Goal: Task Accomplishment & Management: Manage account settings

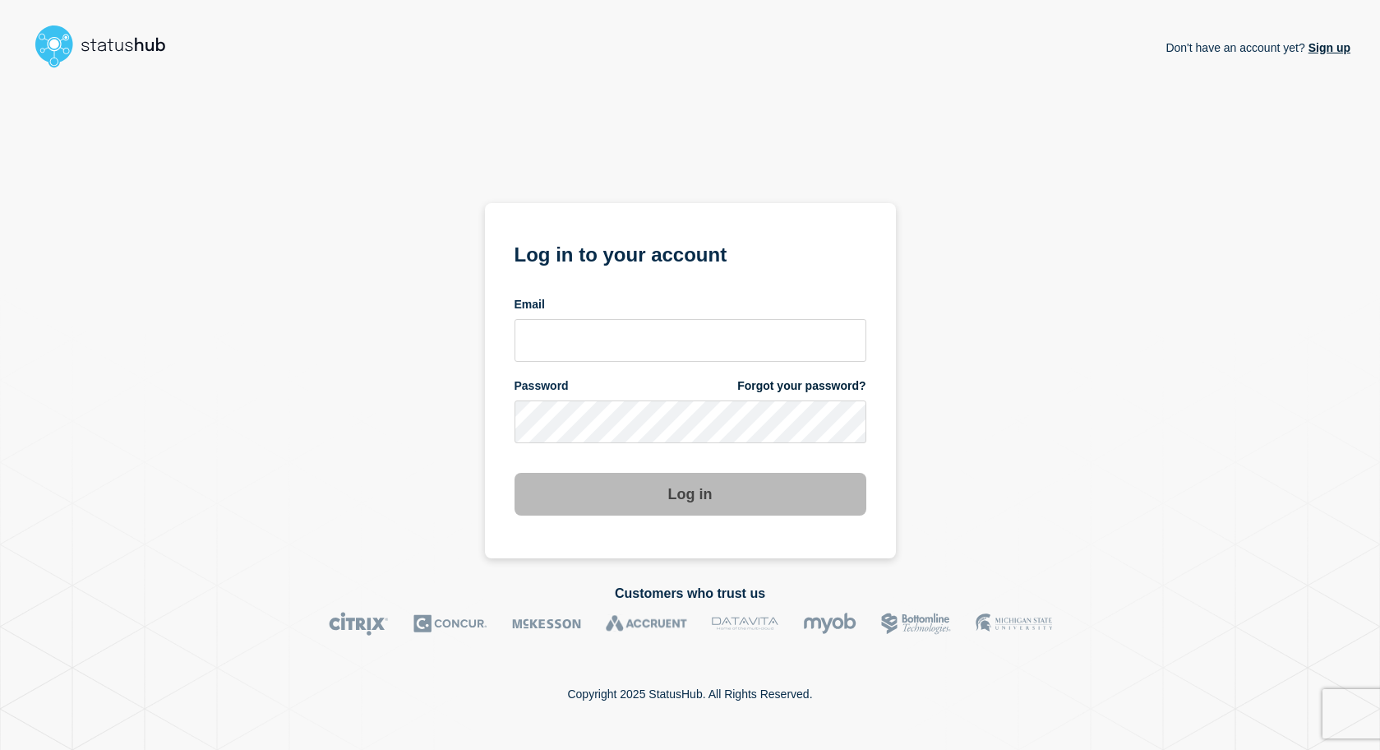
click at [1197, 307] on div "Don't have an account yet? Sign up Log in to your account Email Password Forgot…" at bounding box center [690, 316] width 1321 height 483
click at [606, 323] on input "email input" at bounding box center [690, 340] width 352 height 43
type input "neaj@stibosystems.com"
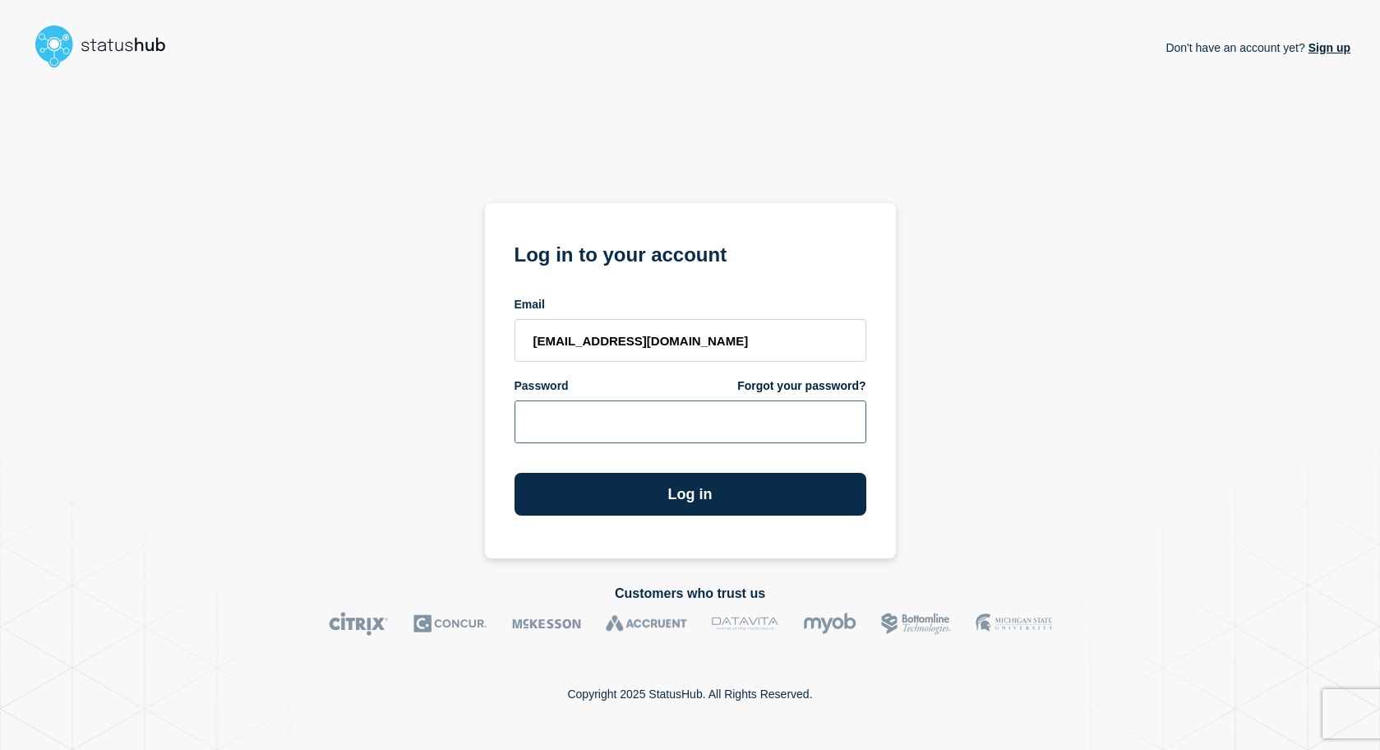
click at [514, 473] on button "Log in" at bounding box center [690, 494] width 352 height 43
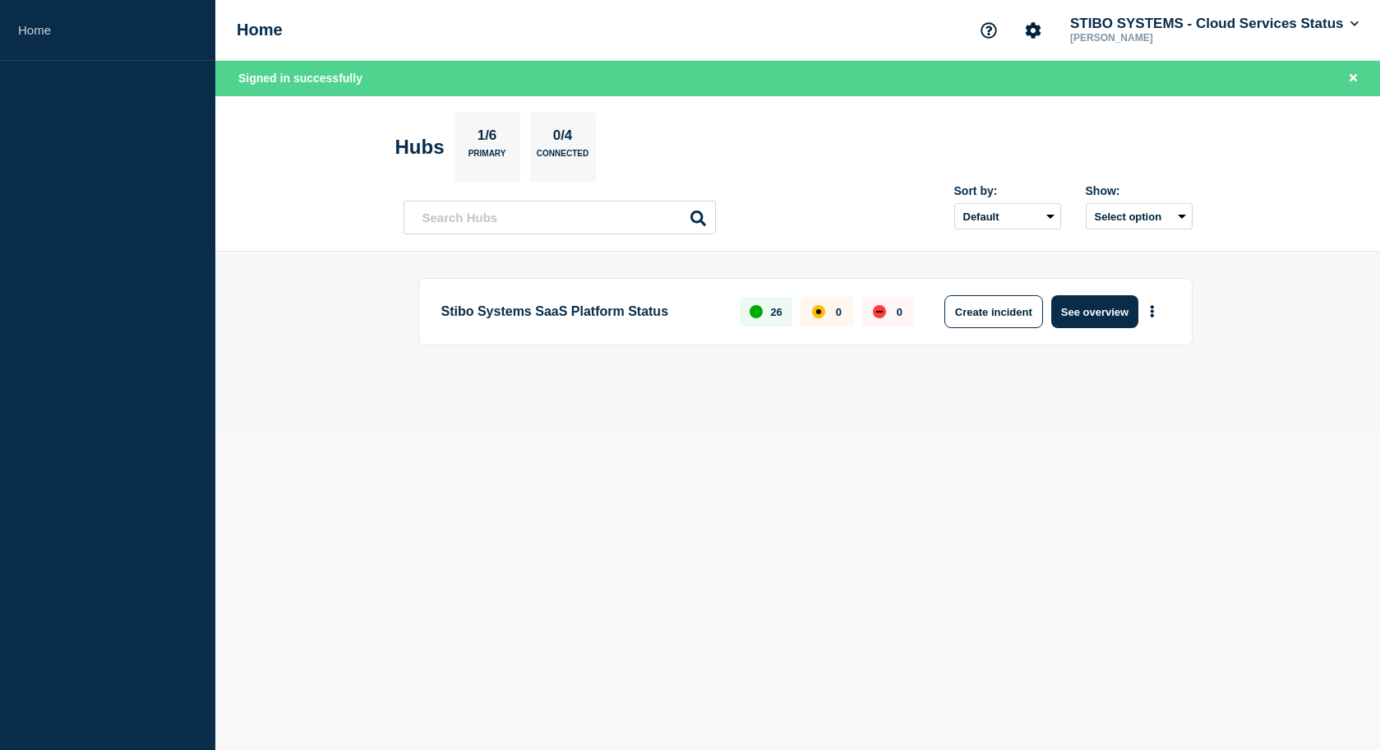
click at [505, 381] on div "Stibo Systems SaaS Platform Status 26 0 0 Create incident See overview" at bounding box center [798, 339] width 789 height 122
click at [1112, 320] on button "See overview" at bounding box center [1094, 311] width 87 height 33
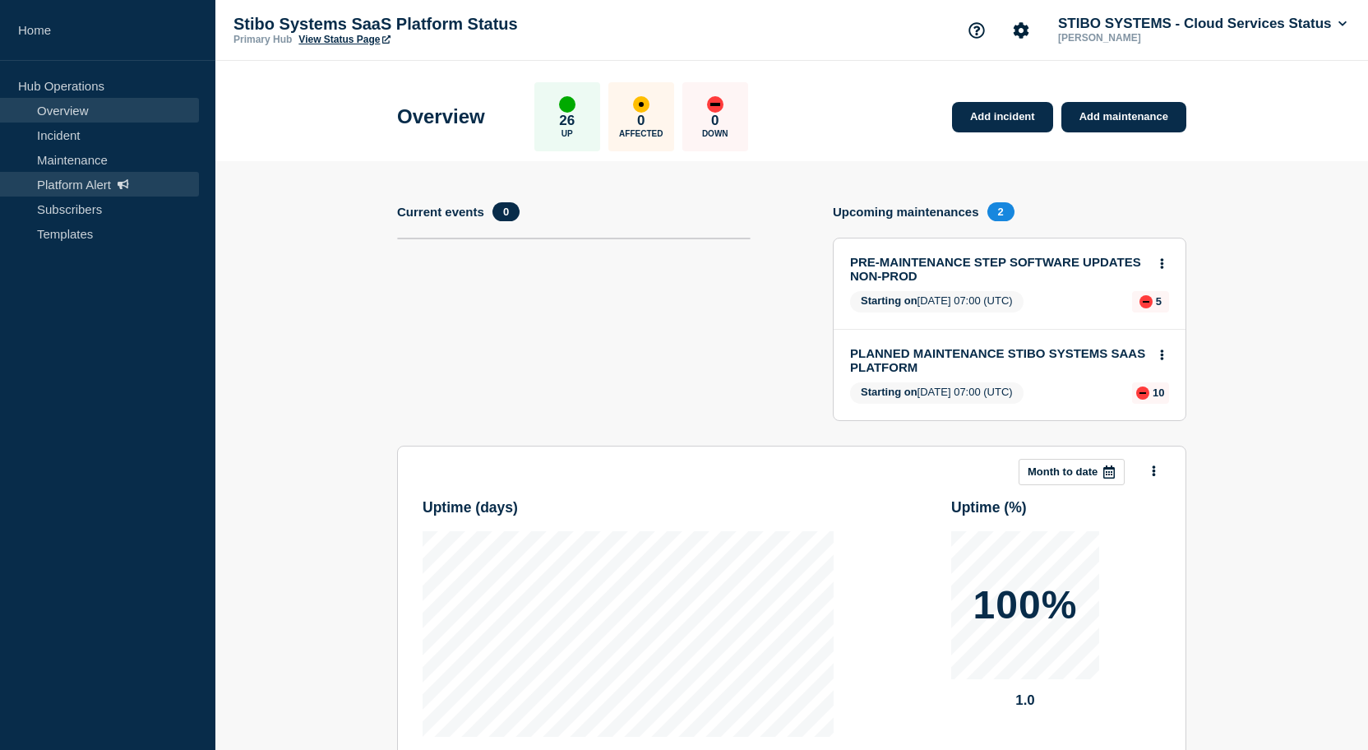
click at [80, 181] on link "Platform Alert" at bounding box center [99, 184] width 199 height 25
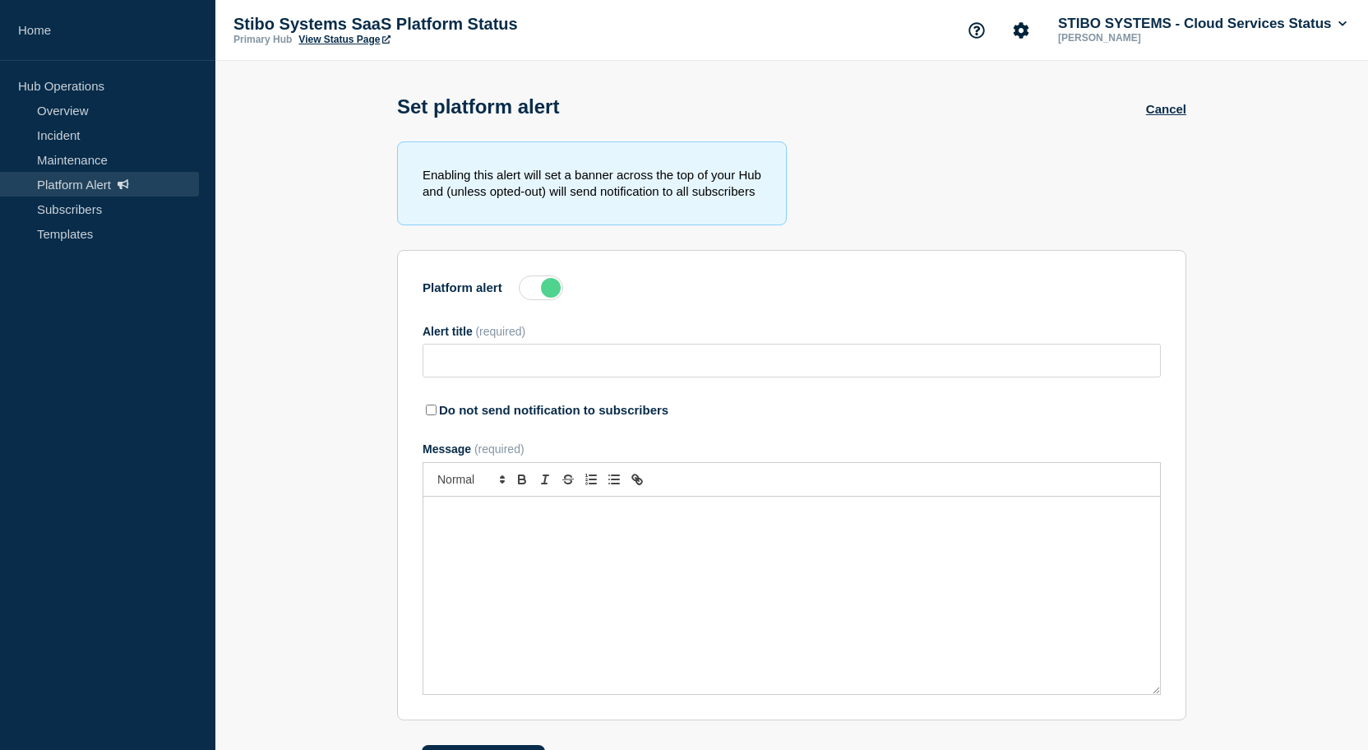
type input "Action Required: Update IP Whitelisting Before STEP Maintenance on [DATE]"
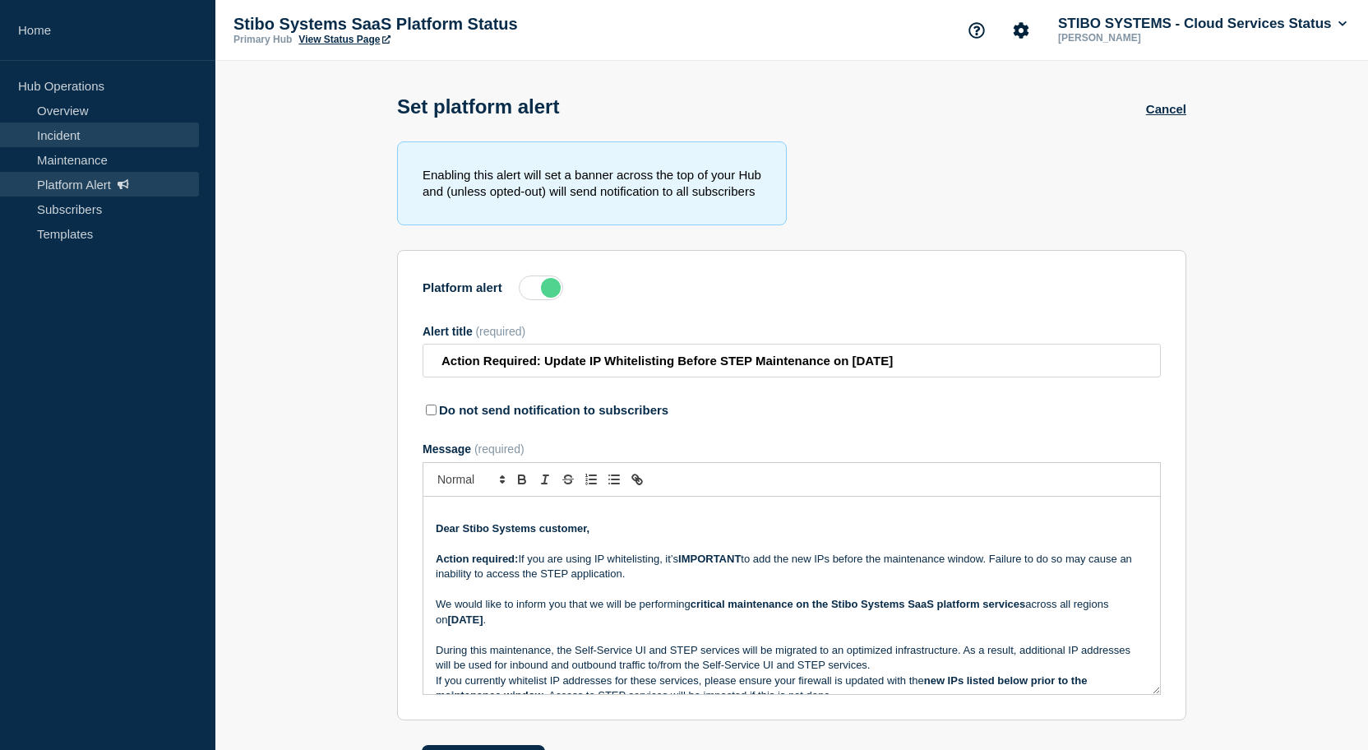
click at [35, 139] on link "Incident" at bounding box center [99, 134] width 199 height 25
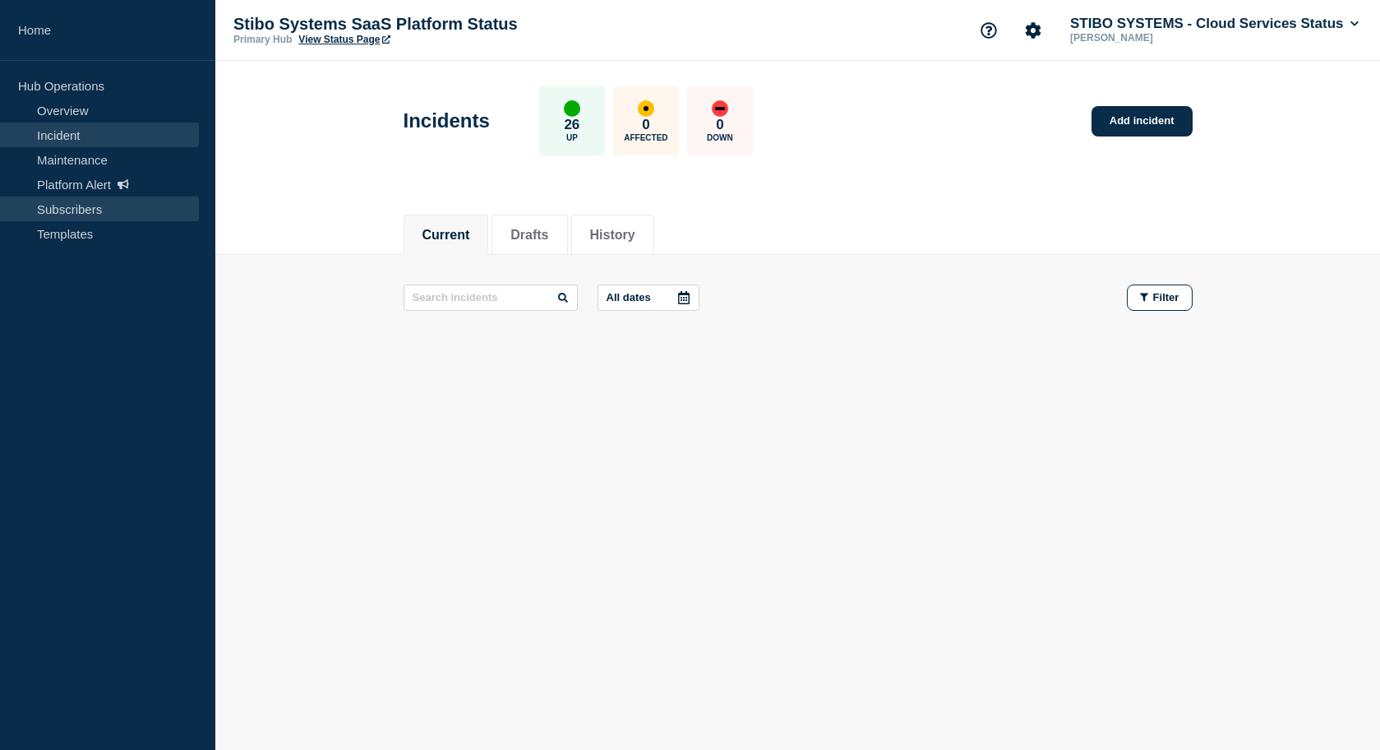
click at [94, 210] on link "Subscribers" at bounding box center [99, 208] width 199 height 25
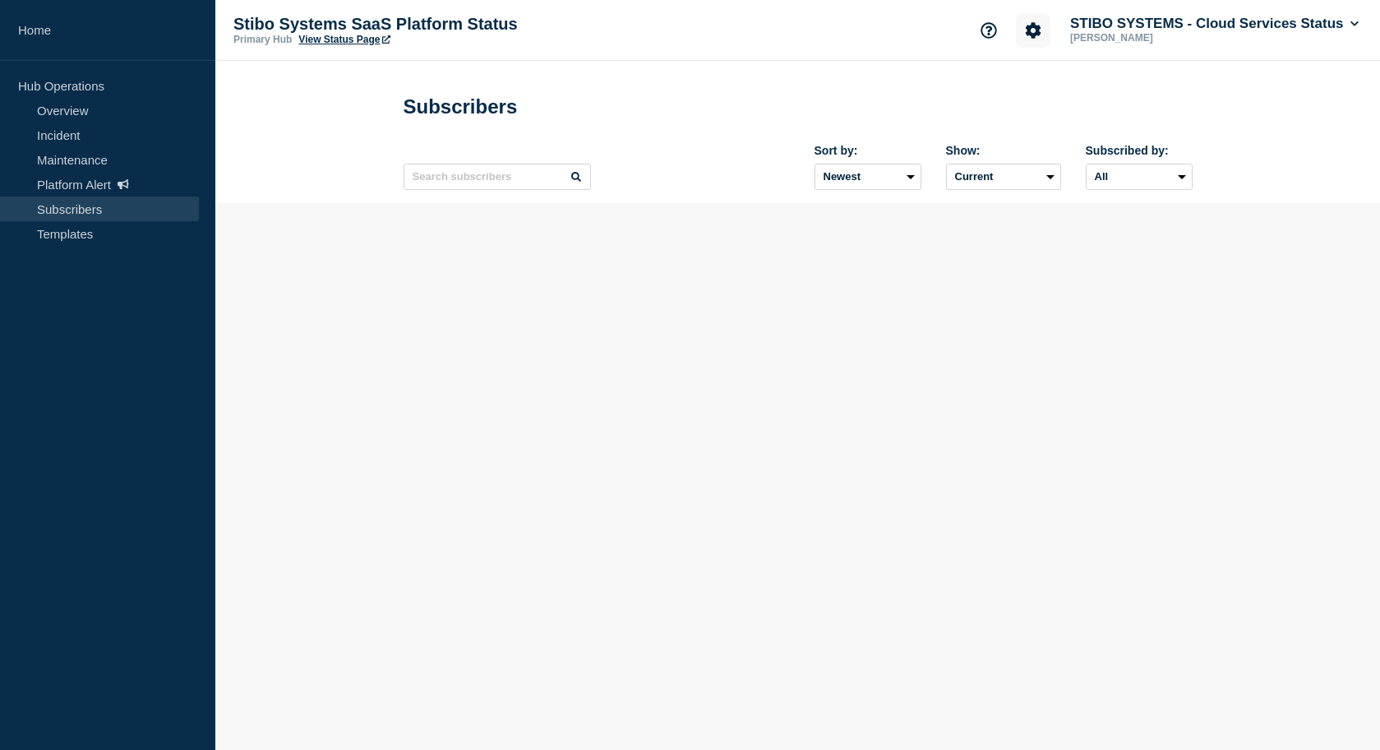
click at [1050, 28] on button "Account settings" at bounding box center [1033, 30] width 35 height 35
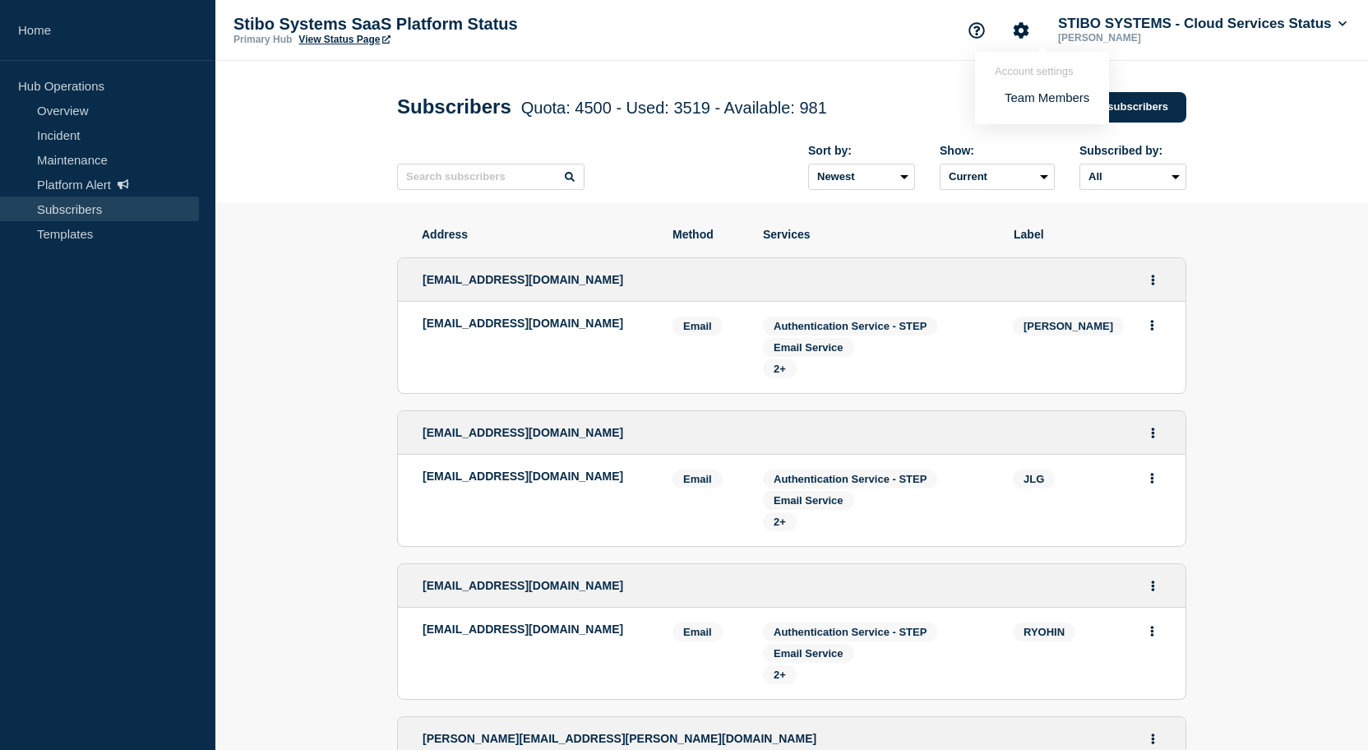
click at [492, 179] on input "text" at bounding box center [490, 177] width 187 height 26
type input "cloud"
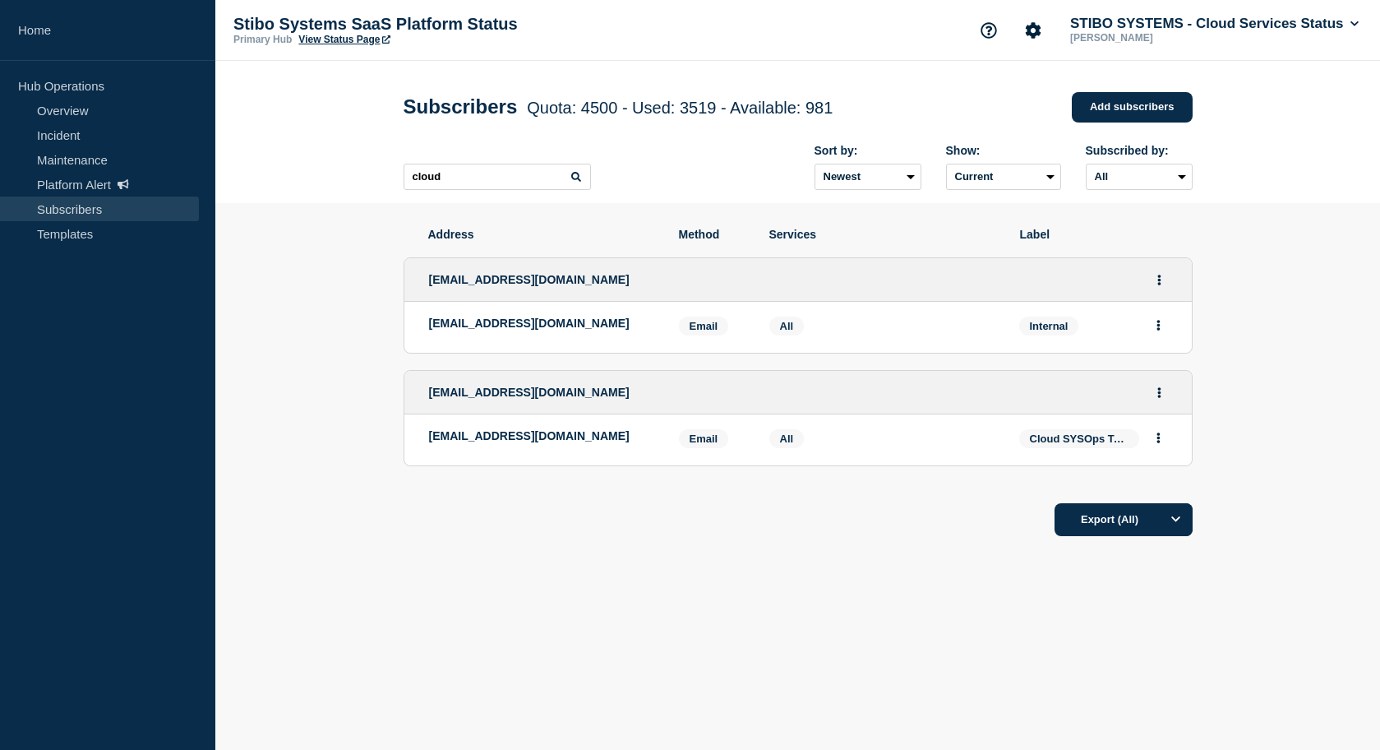
click at [849, 642] on div "Address Method Services Label [EMAIL_ADDRESS][DOMAIN_NAME] [EMAIL_ADDRESS][DOMA…" at bounding box center [798, 432] width 789 height 458
click at [450, 183] on input "cloud" at bounding box center [497, 177] width 187 height 26
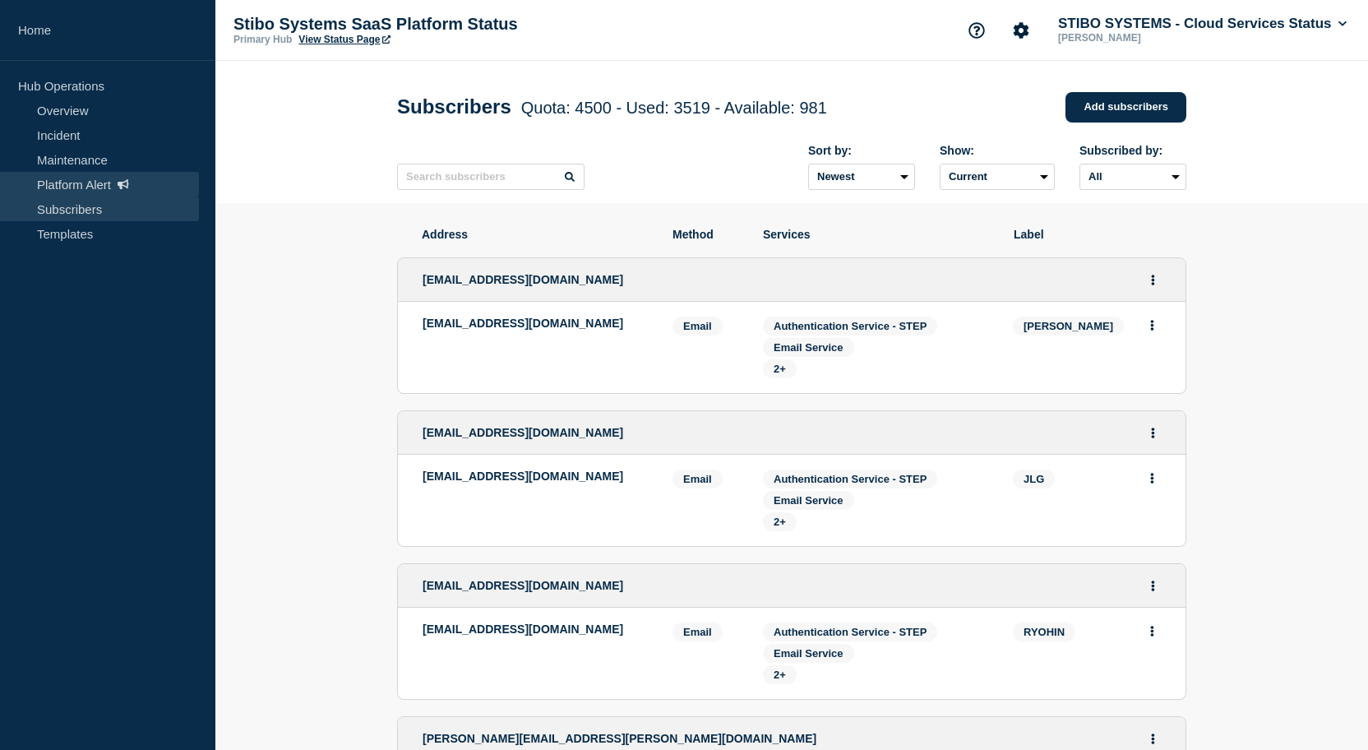
click at [54, 190] on link "Platform Alert" at bounding box center [99, 184] width 199 height 25
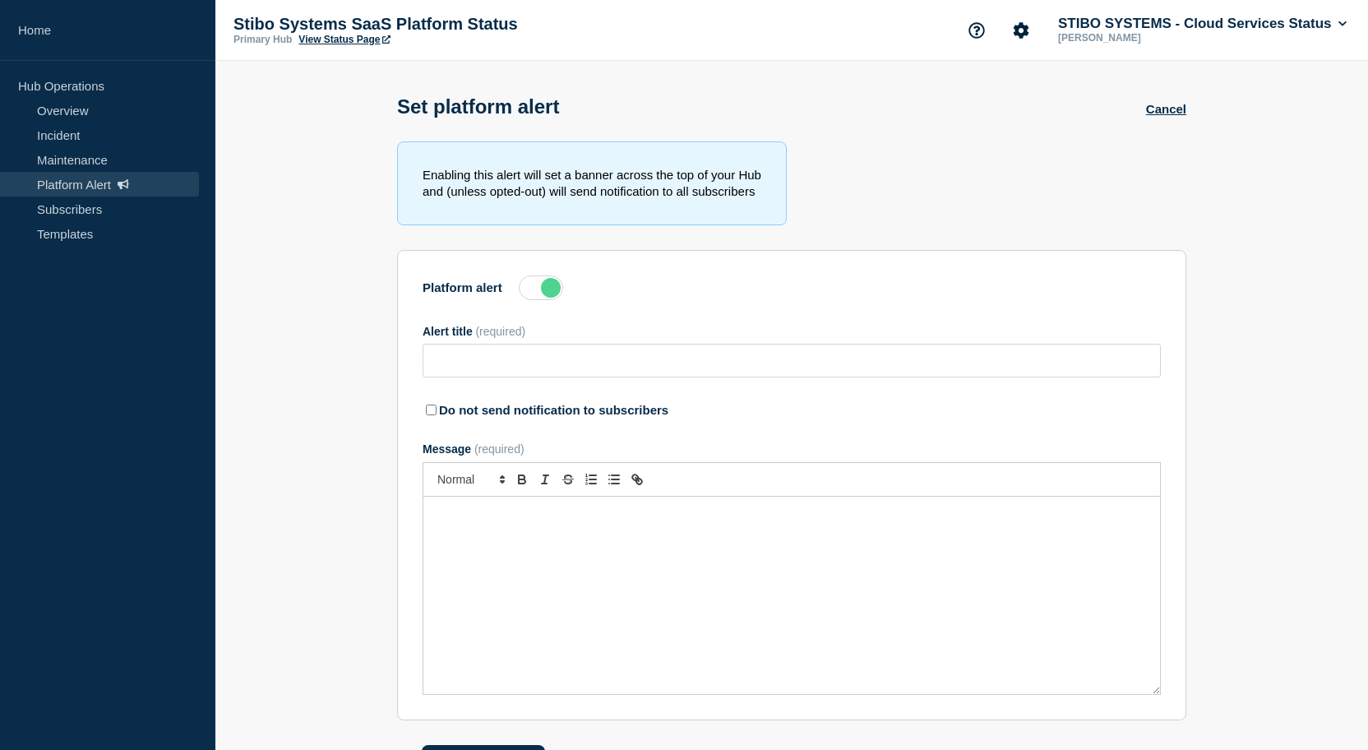
type input "Action Required: Update IP Whitelisting Before STEP Maintenance on [DATE]"
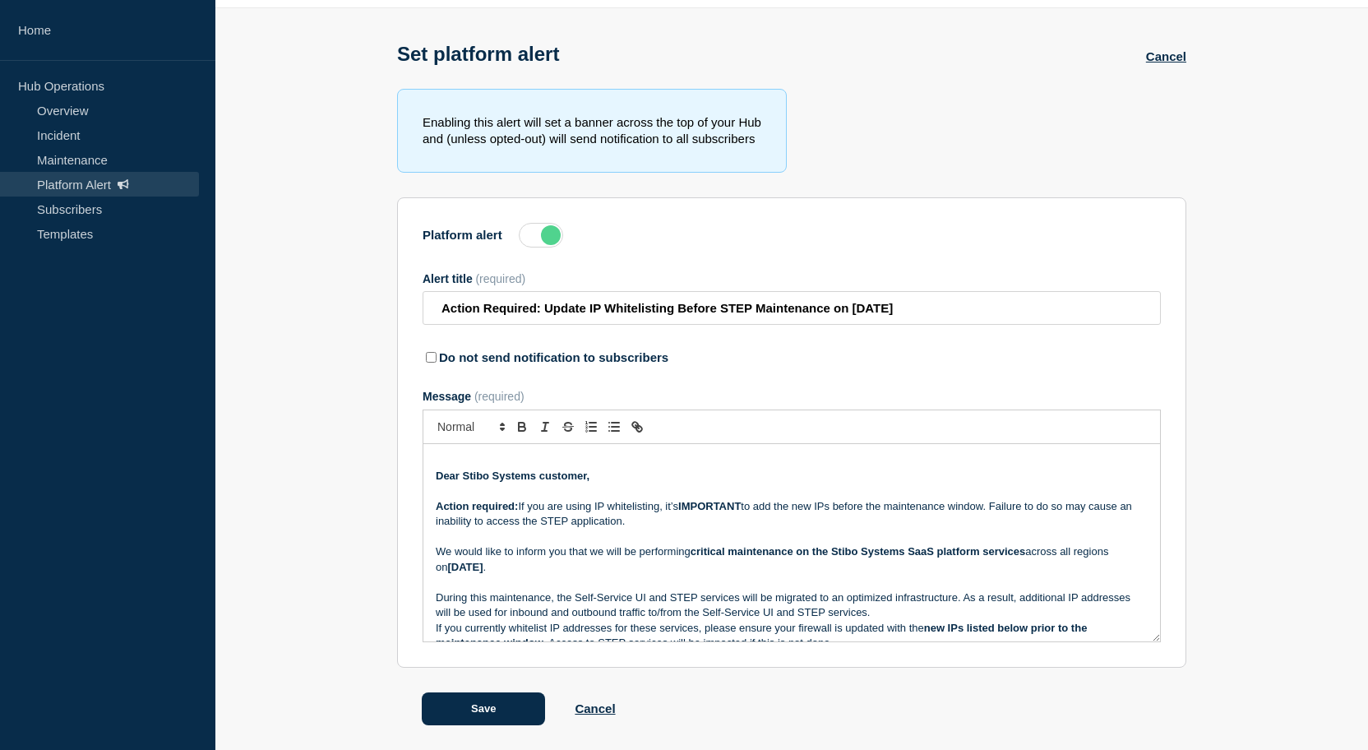
scroll to position [65, 0]
drag, startPoint x: 414, startPoint y: 218, endPoint x: 504, endPoint y: 231, distance: 90.5
click at [504, 231] on section "Platform alert Alert title (required) Action Required: Update IP Whitelisting B…" at bounding box center [791, 432] width 789 height 470
copy label "Platform alert"
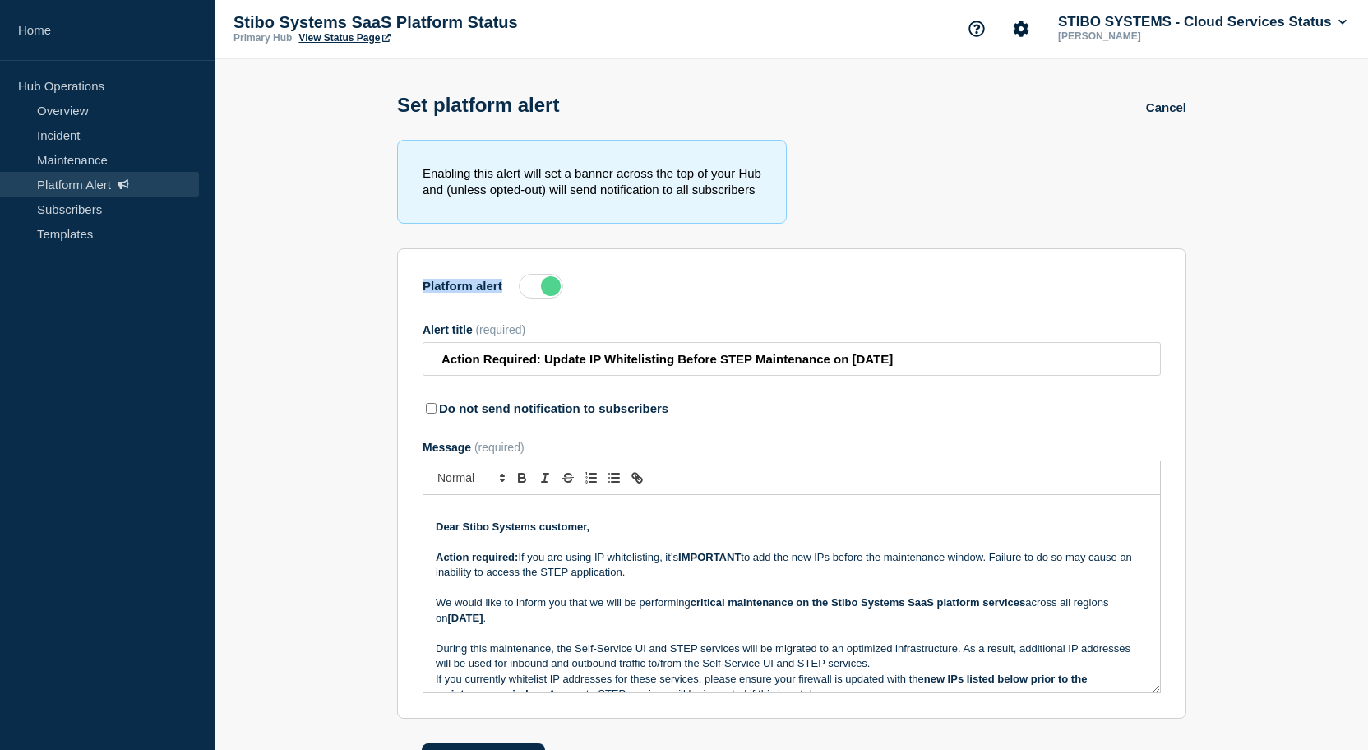
scroll to position [0, 0]
click at [53, 191] on link "Platform Alert" at bounding box center [99, 184] width 199 height 25
click at [54, 204] on link "Subscribers" at bounding box center [99, 208] width 199 height 25
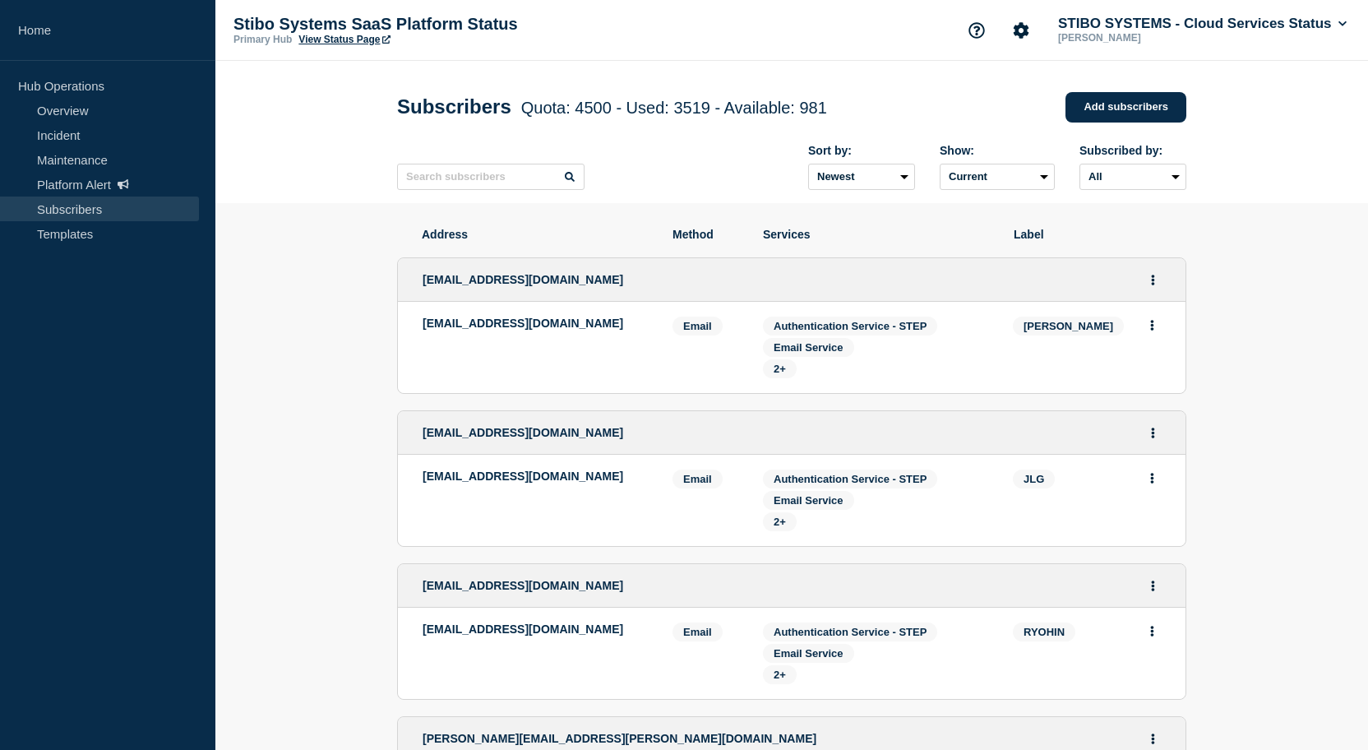
click at [527, 188] on input "text" at bounding box center [490, 177] width 187 height 26
type input "neaj"
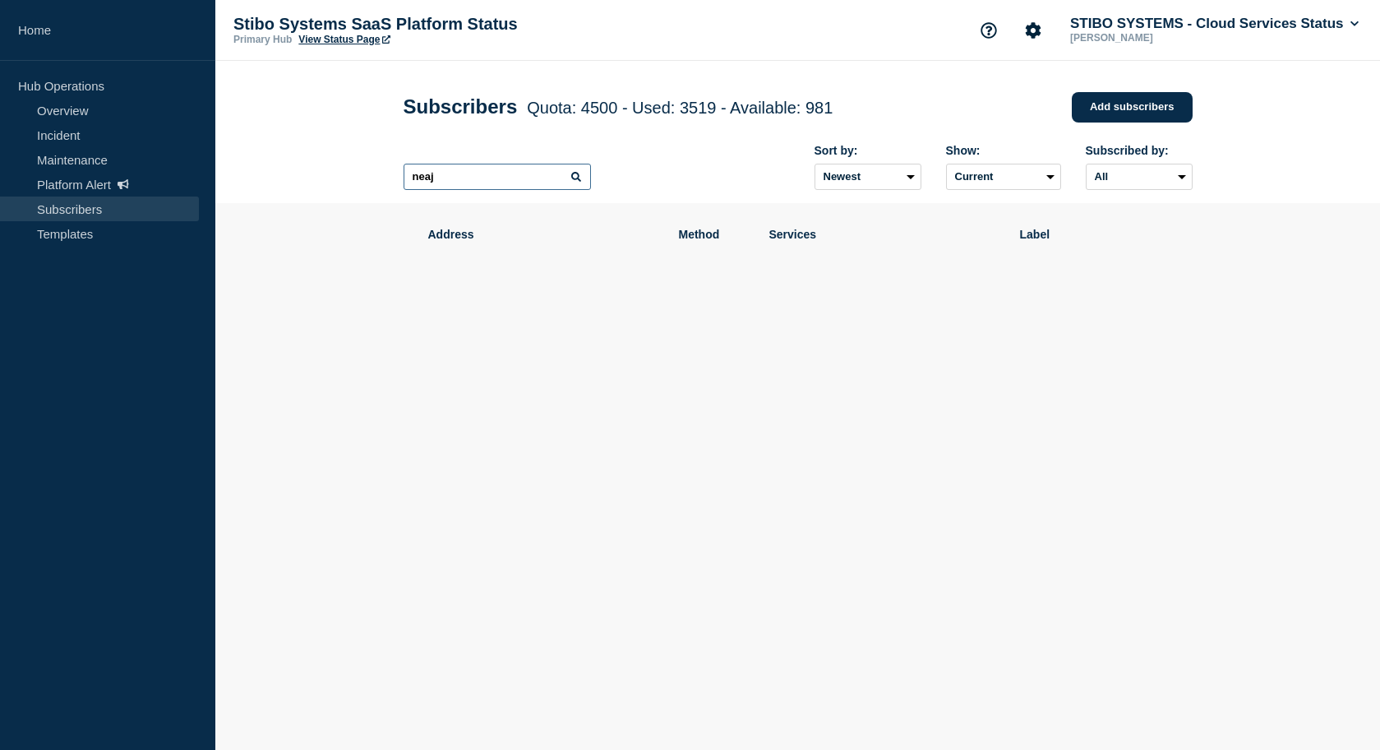
click at [556, 180] on input "neaj" at bounding box center [497, 177] width 187 height 26
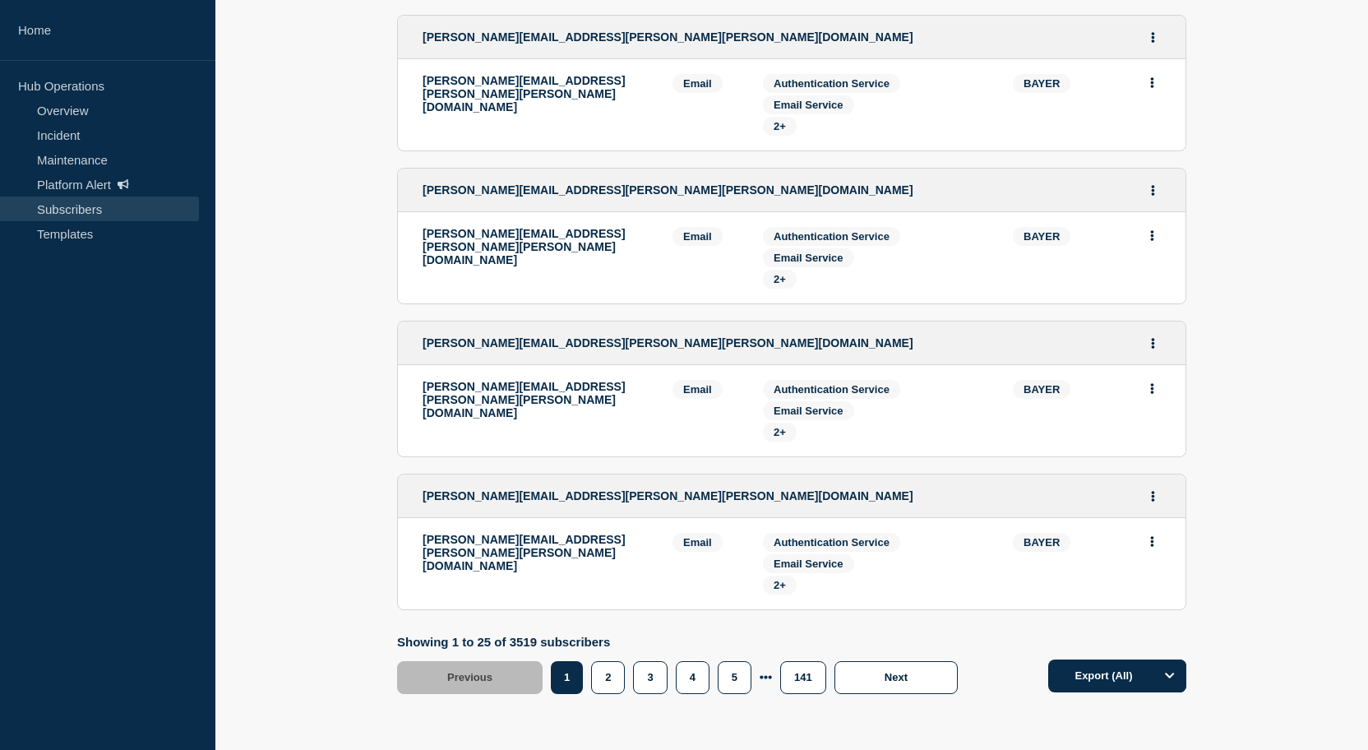
scroll to position [3885, 0]
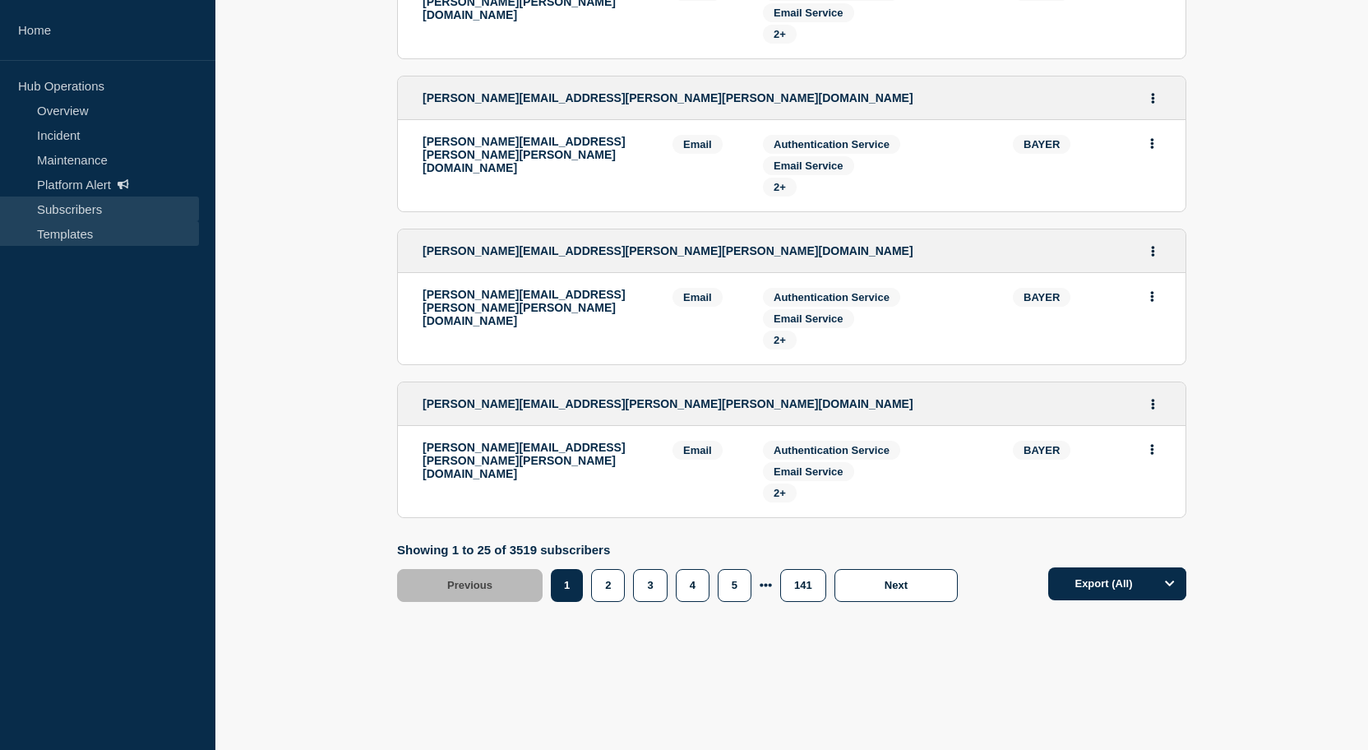
click at [44, 233] on link "Templates" at bounding box center [99, 233] width 199 height 25
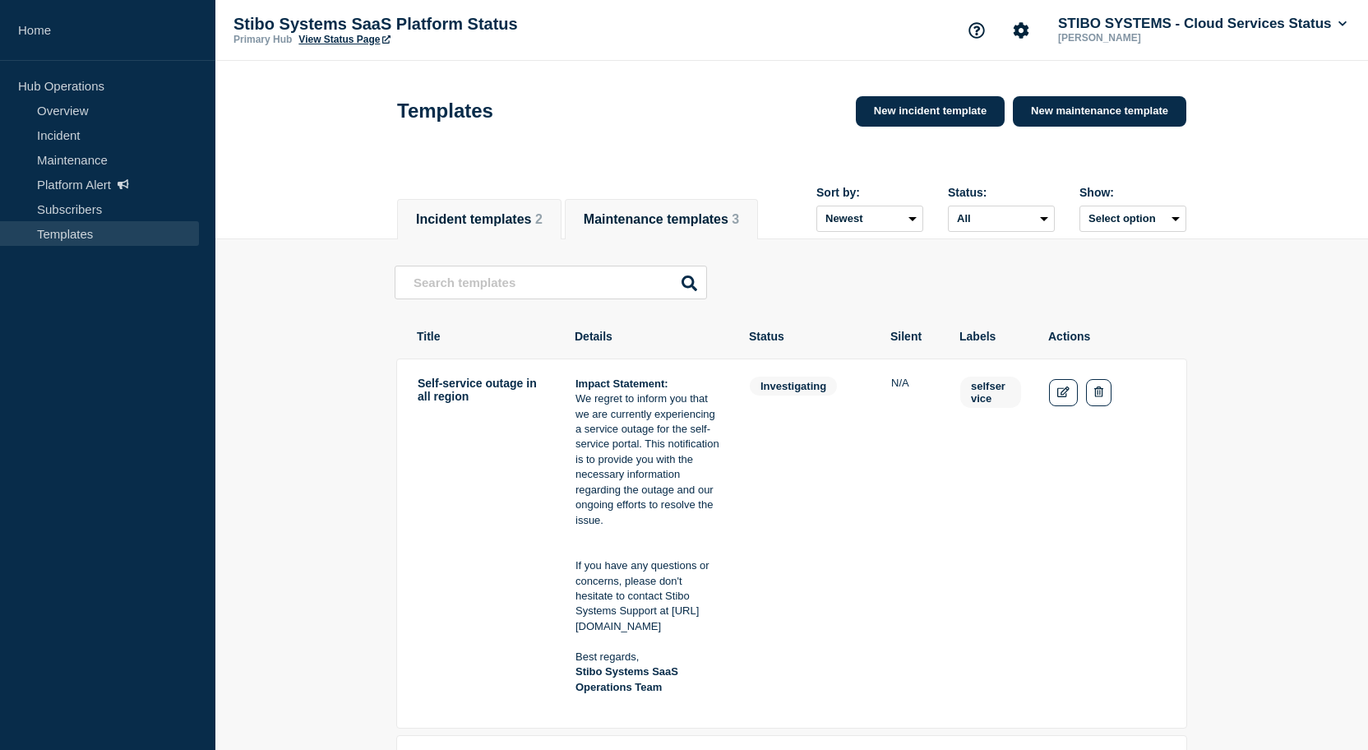
click at [644, 223] on button "Maintenance templates 3" at bounding box center [661, 219] width 155 height 15
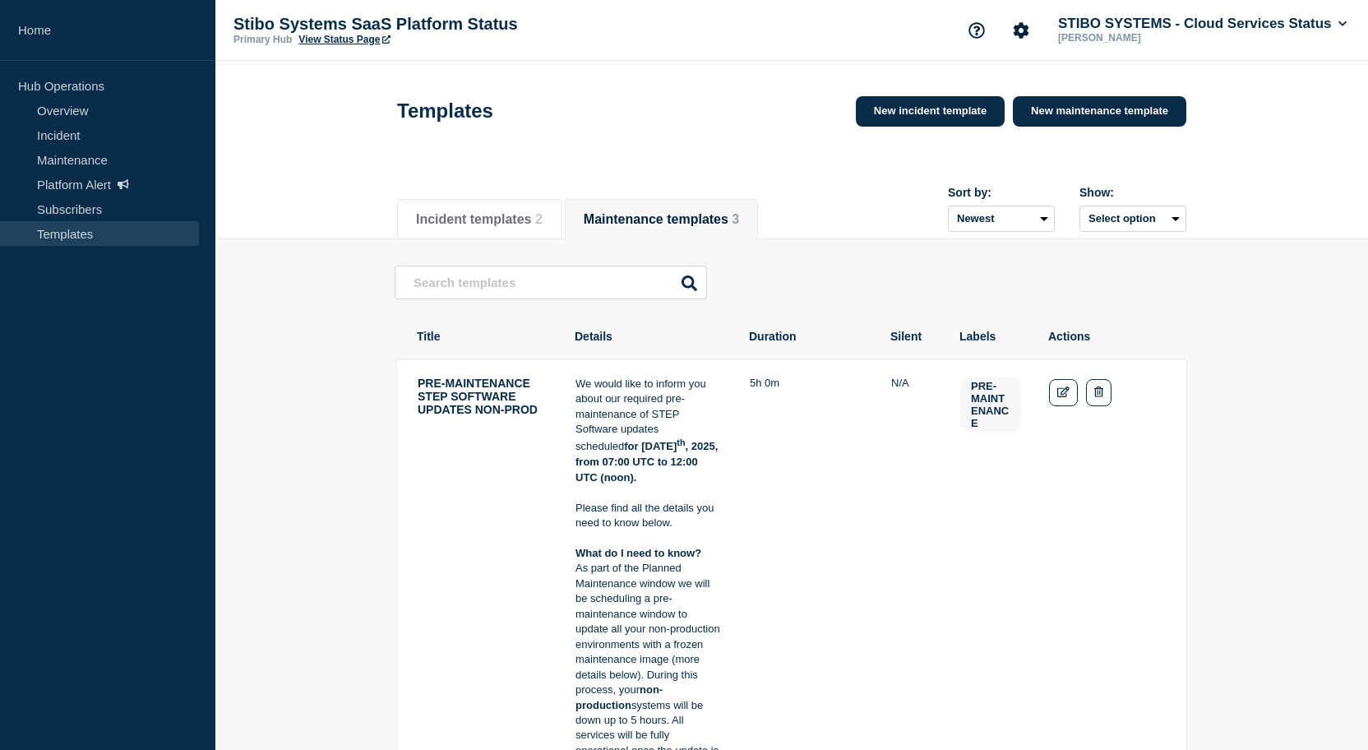
click at [1051, 31] on div "STIBO SYSTEMS - Cloud Services Status [PERSON_NAME]" at bounding box center [1154, 30] width 390 height 35
click at [1038, 31] on button "Account settings" at bounding box center [1020, 30] width 35 height 35
click at [1038, 103] on link "Team Members" at bounding box center [1034, 97] width 85 height 14
